Goal: Task Accomplishment & Management: Manage account settings

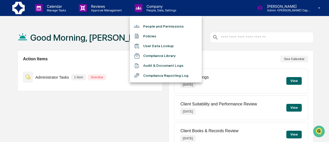
click at [50, 6] on div at bounding box center [164, 71] width 329 height 142
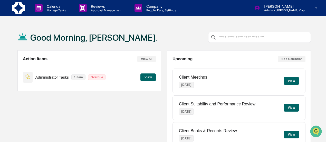
click at [51, 10] on p "Manage Tasks" at bounding box center [56, 10] width 26 height 4
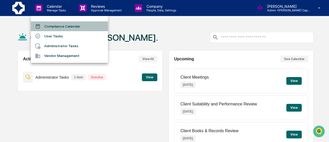
click at [60, 27] on li "Compliance Calendar" at bounding box center [69, 26] width 77 height 10
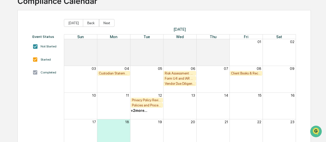
scroll to position [51, 0]
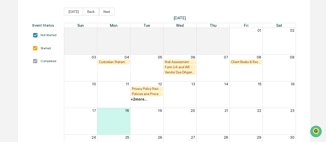
click at [142, 98] on div "+ 2 more..." at bounding box center [139, 99] width 17 height 4
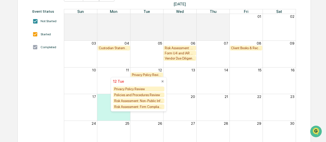
scroll to position [77, 0]
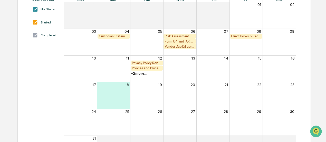
click at [51, 55] on div "Event Status Not Started Started Completed" at bounding box center [45, 79] width 26 height 164
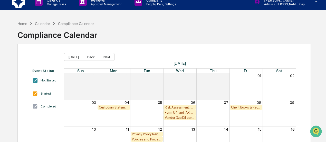
scroll to position [0, 0]
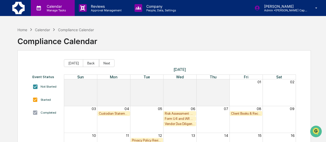
click at [52, 6] on p "Calendar" at bounding box center [56, 6] width 26 height 4
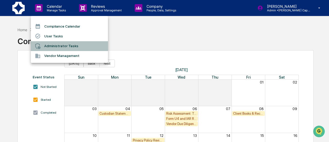
click at [59, 45] on li "Administrator Tasks" at bounding box center [69, 46] width 77 height 10
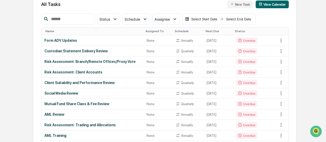
scroll to position [51, 0]
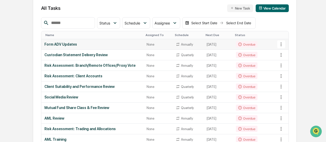
click at [284, 43] on icon at bounding box center [281, 44] width 6 height 6
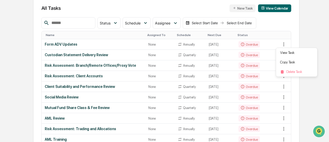
click at [302, 39] on div at bounding box center [164, 71] width 329 height 142
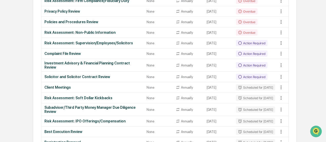
scroll to position [415, 0]
